Goal: Task Accomplishment & Management: Manage account settings

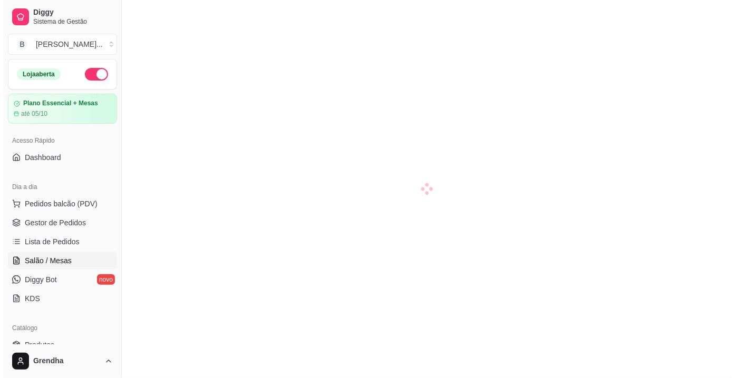
scroll to position [111, 0]
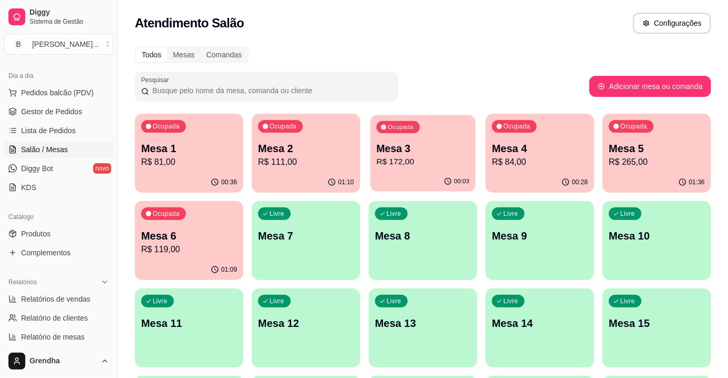
click at [392, 159] on p "R$ 172,00" at bounding box center [423, 162] width 93 height 12
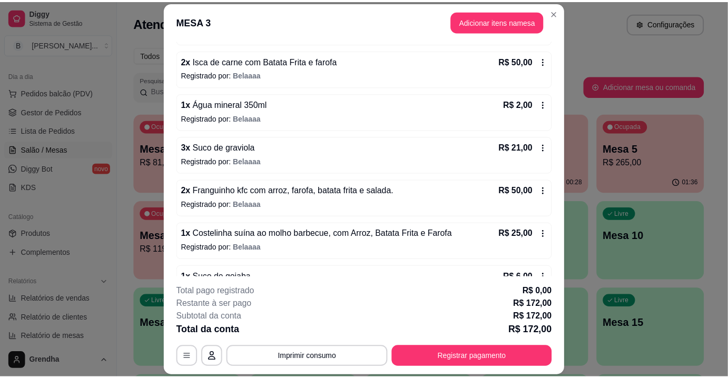
scroll to position [160, 0]
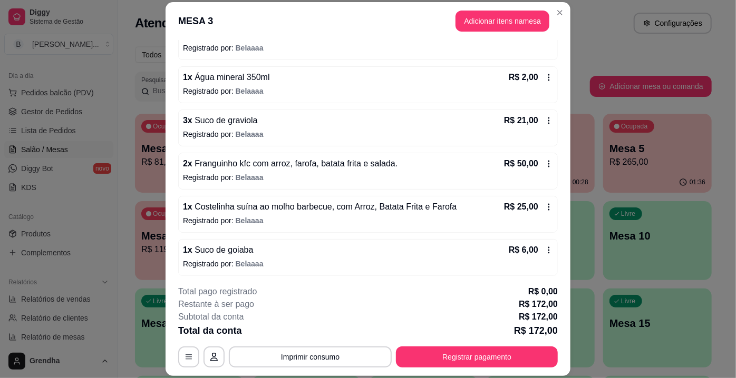
click at [544, 163] on icon at bounding box center [548, 164] width 8 height 8
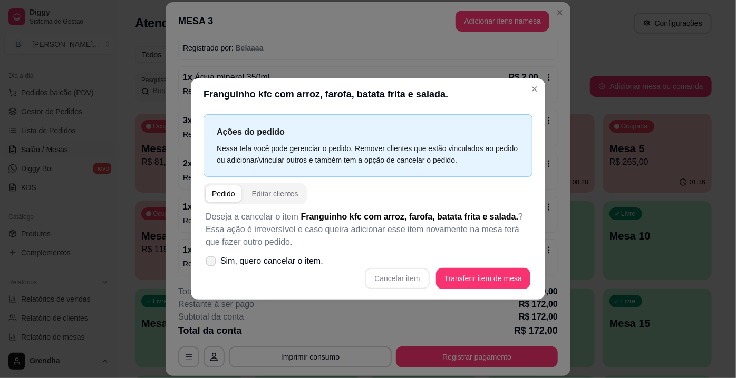
click at [212, 265] on span at bounding box center [211, 262] width 10 height 10
click at [212, 265] on input "Sim, quero cancelar o item." at bounding box center [208, 266] width 7 height 7
checkbox input "true"
drag, startPoint x: 393, startPoint y: 277, endPoint x: 320, endPoint y: 284, distance: 72.5
click at [320, 284] on div "Cancelar item Transferir item de mesa" at bounding box center [368, 278] width 325 height 21
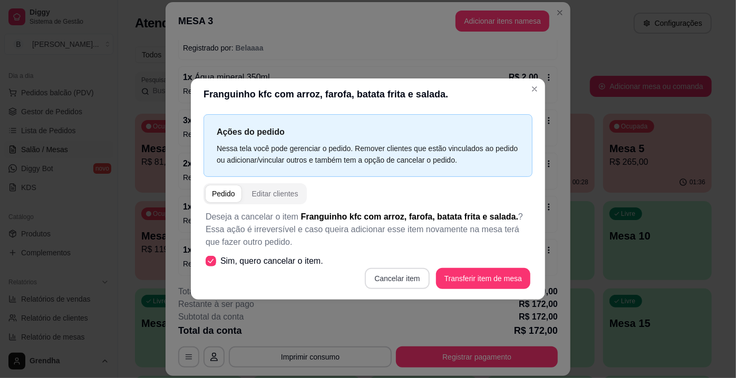
click at [396, 279] on button "Cancelar item" at bounding box center [397, 278] width 64 height 21
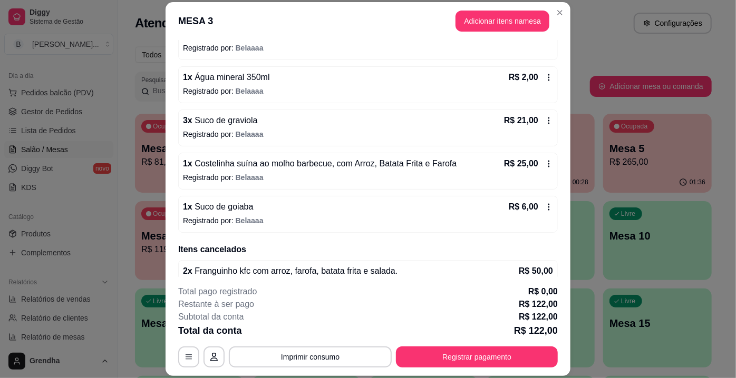
click at [400, 278] on p "Cancelado por: Grendha" at bounding box center [368, 283] width 370 height 11
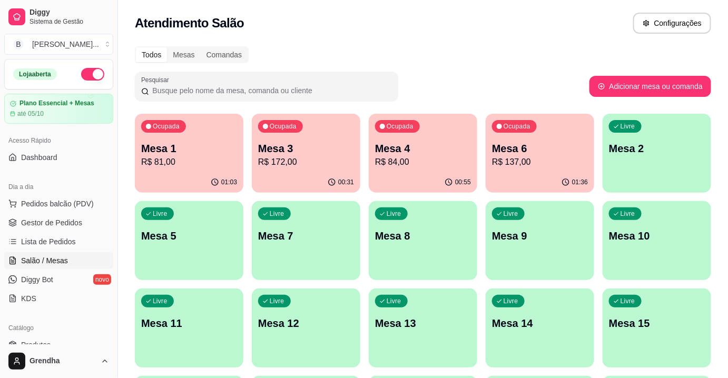
click at [533, 65] on div "Todos Mesas Comandas Pesquisar Adicionar mesa ou comanda Ocupada Mesa 1 R$ 81,0…" at bounding box center [423, 341] width 610 height 603
drag, startPoint x: 528, startPoint y: 16, endPoint x: 422, endPoint y: 16, distance: 106.4
click at [422, 16] on div "Atendimento Salão Configurações" at bounding box center [423, 23] width 576 height 21
drag, startPoint x: 422, startPoint y: 16, endPoint x: 372, endPoint y: 18, distance: 49.6
drag, startPoint x: 372, startPoint y: 18, endPoint x: 348, endPoint y: 41, distance: 33.2
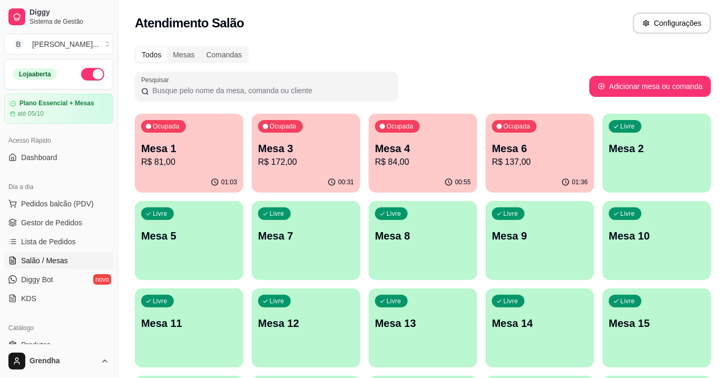
click at [348, 41] on div "Todos Mesas Comandas Pesquisar Adicionar mesa ou comanda Ocupada Mesa 1 R$ 81,0…" at bounding box center [423, 341] width 610 height 603
click at [550, 140] on div "Ocupada Mesa 6 R$ 137,00" at bounding box center [539, 143] width 105 height 57
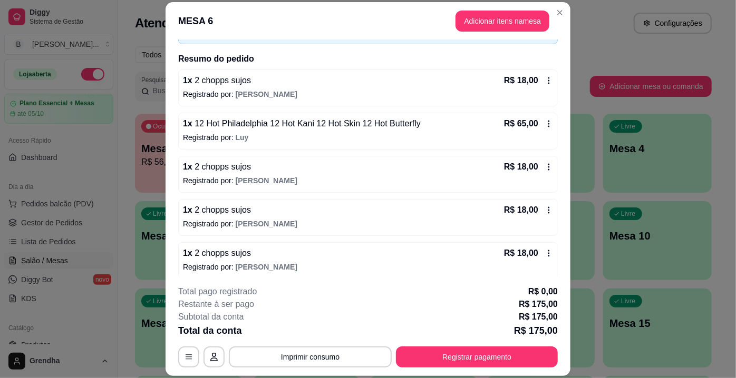
scroll to position [202, 0]
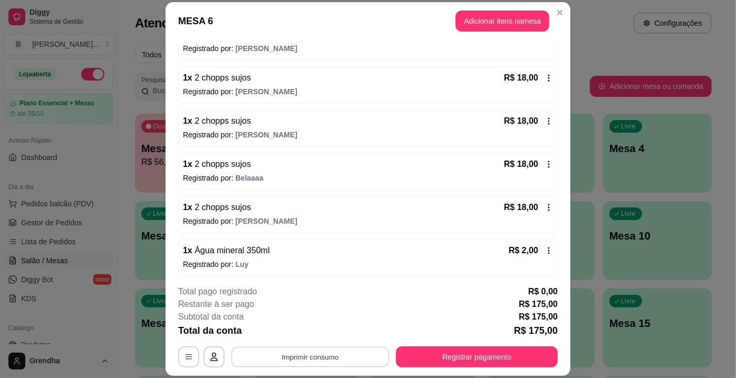
click at [322, 356] on button "Imprimir consumo" at bounding box center [310, 357] width 158 height 21
click at [311, 334] on button "IMPRESSORA" at bounding box center [310, 333] width 74 height 16
click at [563, 192] on div "**********" at bounding box center [368, 189] width 736 height 378
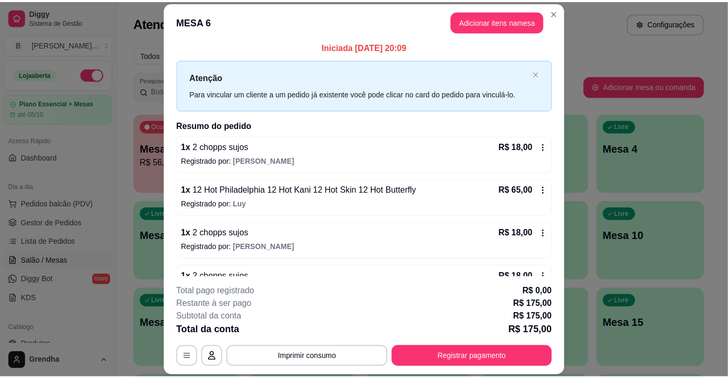
scroll to position [0, 0]
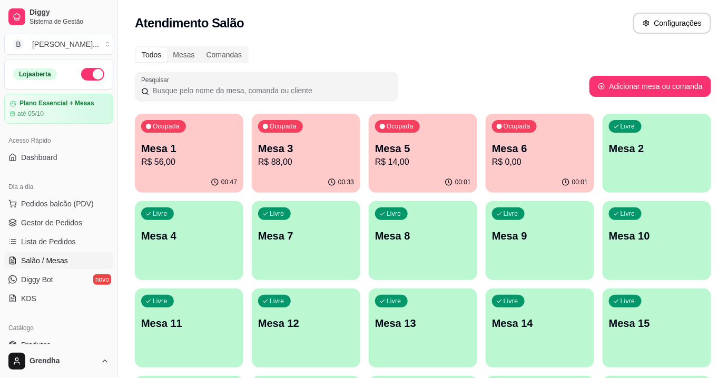
click at [558, 39] on div "Atendimento Salão Configurações" at bounding box center [423, 20] width 610 height 40
click at [359, 358] on div "Ocupada Mesa 1 R$ 56,00 00:47 Ocupada Mesa 3 R$ 88,00 00:33 Ocupada Mesa 5 R$ 1…" at bounding box center [423, 372] width 576 height 516
click at [55, 243] on span "Lista de Pedidos" at bounding box center [48, 242] width 55 height 11
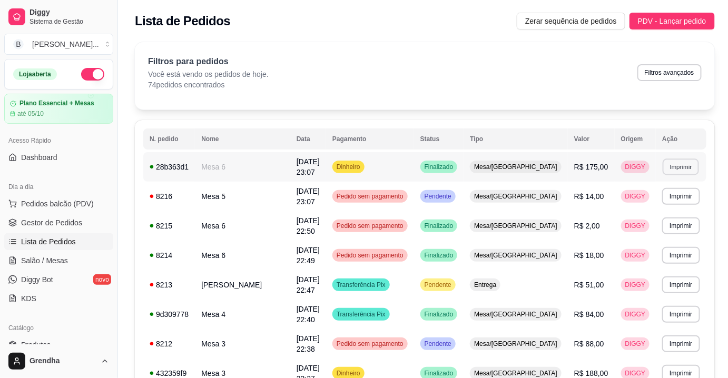
click at [682, 169] on button "Imprimir" at bounding box center [681, 167] width 36 height 16
click at [665, 207] on button "IMPRESSORA" at bounding box center [657, 201] width 74 height 16
drag, startPoint x: 114, startPoint y: 165, endPoint x: 113, endPoint y: 194, distance: 29.6
click at [113, 194] on div "Diggy Sistema de Gestão B Bonsai Sushi ... Loja aberta Plano Essencial + Mesas …" at bounding box center [59, 189] width 118 height 378
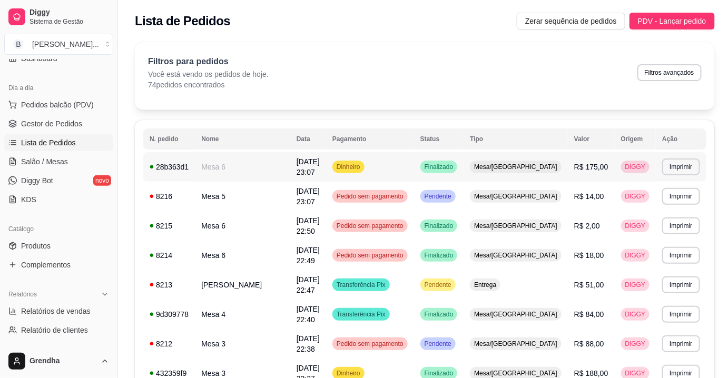
scroll to position [100, 0]
click at [25, 247] on span "Produtos" at bounding box center [36, 245] width 30 height 11
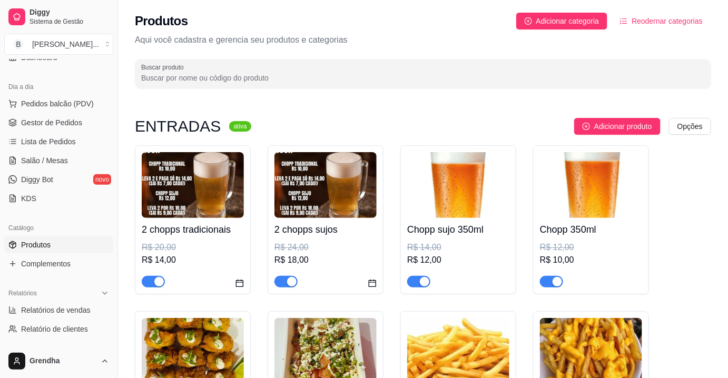
click at [25, 248] on span "Produtos" at bounding box center [36, 245] width 30 height 11
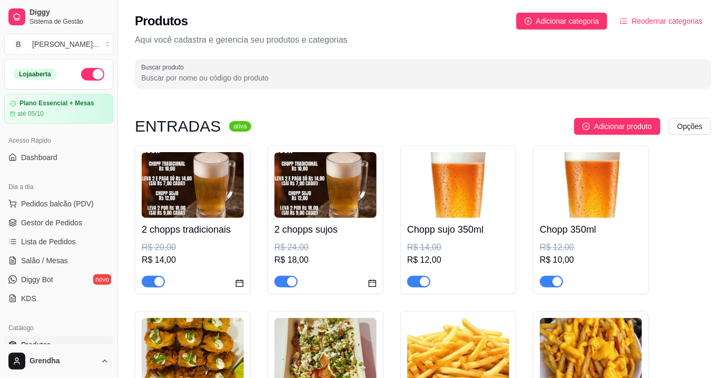
click at [83, 71] on button "button" at bounding box center [92, 74] width 23 height 13
click at [56, 248] on link "Lista de Pedidos" at bounding box center [58, 241] width 109 height 17
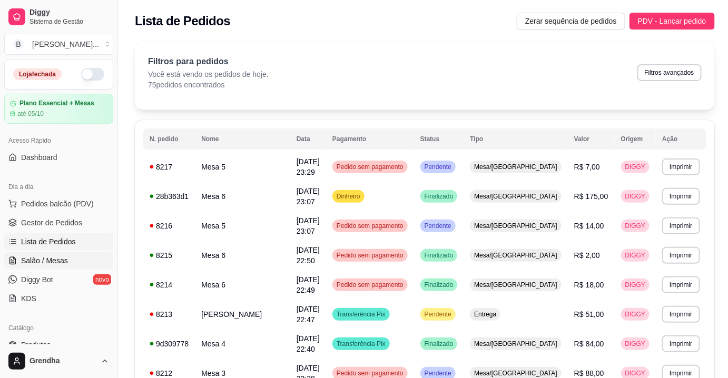
click at [37, 253] on link "Salão / Mesas" at bounding box center [58, 260] width 109 height 17
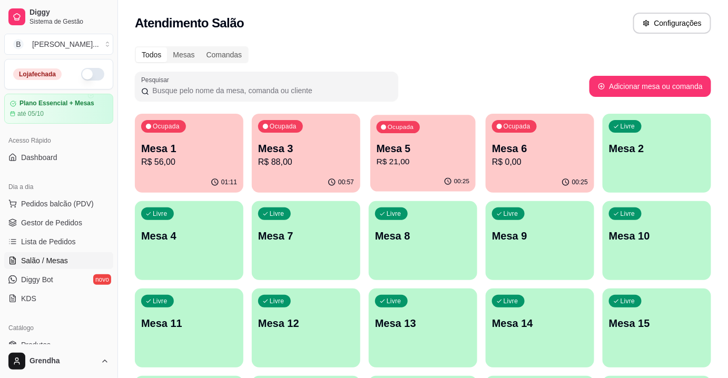
click at [438, 186] on div "00:25" at bounding box center [422, 182] width 105 height 20
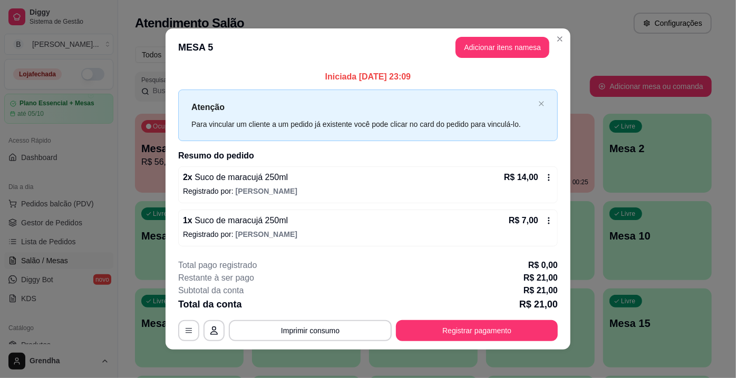
click at [544, 222] on icon at bounding box center [548, 221] width 8 height 8
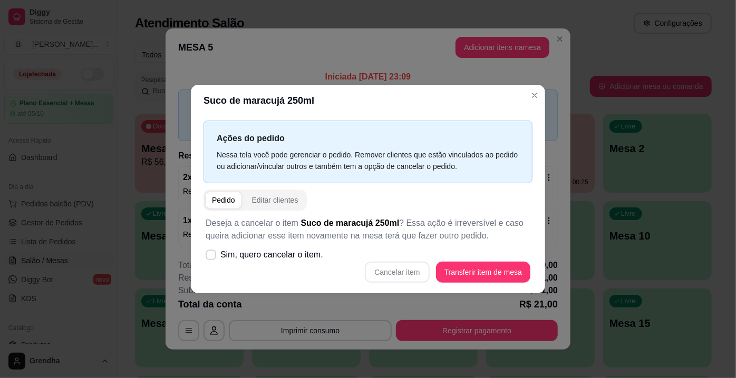
click at [192, 255] on div "Ações do pedido Nessa tela você pode gerenciar o pedido. Remover clientes que e…" at bounding box center [368, 204] width 354 height 177
click at [216, 249] on label "Sim, quero cancelar o item." at bounding box center [264, 255] width 126 height 21
click at [212, 257] on input "Sim, quero cancelar o item." at bounding box center [208, 260] width 7 height 7
checkbox input "true"
click at [413, 280] on button "Cancelar item" at bounding box center [397, 272] width 64 height 21
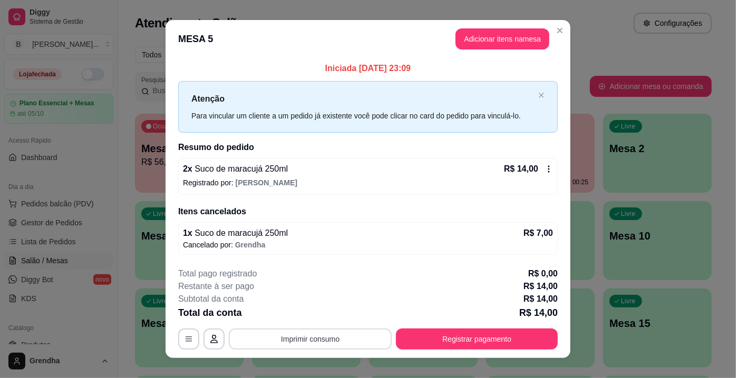
click at [334, 337] on button "Imprimir consumo" at bounding box center [310, 339] width 163 height 21
click at [309, 312] on button "IMPRESSORA" at bounding box center [310, 314] width 74 height 16
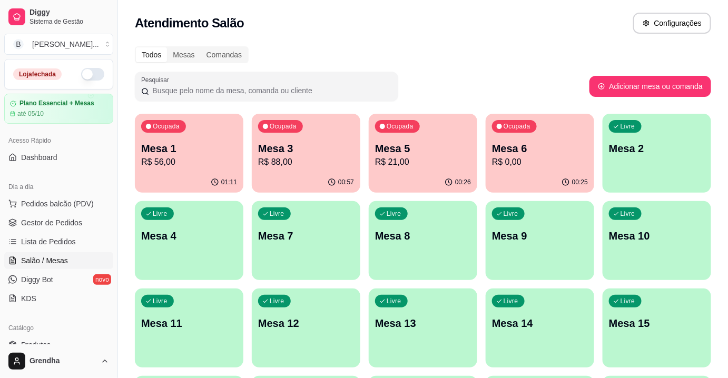
click at [246, 157] on div "Ocupada Mesa 1 R$ 56,00 01:11 Ocupada Mesa 3 R$ 88,00 00:57 Ocupada Mesa 5 R$ 2…" at bounding box center [423, 372] width 576 height 516
click at [234, 157] on p "R$ 56,00" at bounding box center [189, 162] width 93 height 12
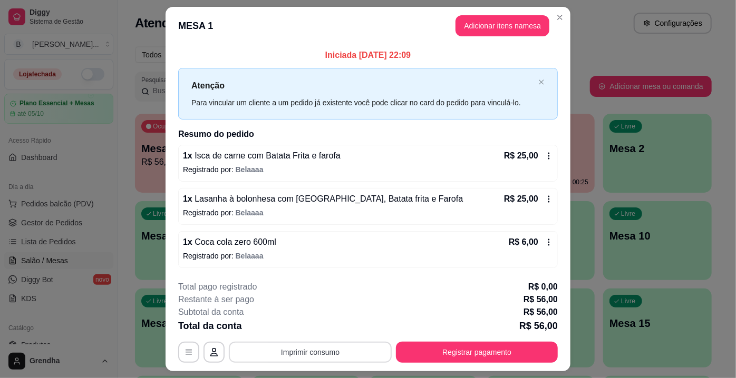
click at [309, 349] on button "Imprimir consumo" at bounding box center [310, 352] width 163 height 21
click at [305, 334] on button "IMPRESSORA" at bounding box center [310, 327] width 74 height 16
